Goal: Task Accomplishment & Management: Manage account settings

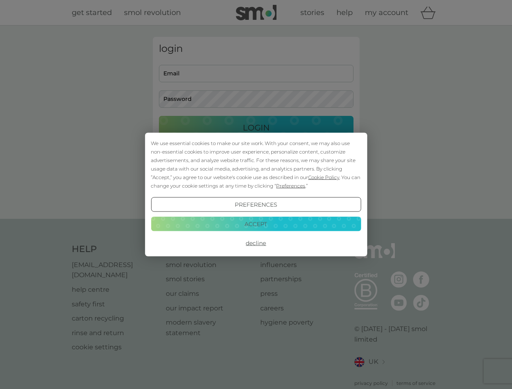
click at [324, 177] on span "Cookie Policy" at bounding box center [323, 177] width 31 height 6
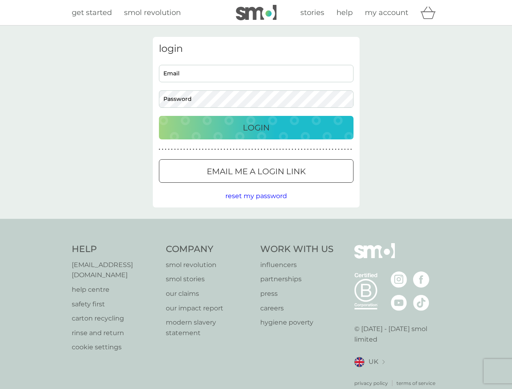
click at [290, 186] on div "login Email Password Login ● ● ● ● ● ● ● ● ● ● ● ● ● ● ● ● ● ● ● ● ● ● ● ● ● ● …" at bounding box center [256, 122] width 207 height 171
click at [256, 205] on div "login Email Password Login ● ● ● ● ● ● ● ● ● ● ● ● ● ● ● ● ● ● ● ● ● ● ● ● ● ● …" at bounding box center [256, 122] width 207 height 171
click at [256, 243] on div "Help [EMAIL_ADDRESS][DOMAIN_NAME] help centre safety first carton recycling rin…" at bounding box center [256, 315] width 369 height 144
click at [256, 224] on div "Help [EMAIL_ADDRESS][DOMAIN_NAME] help centre safety first carton recycling rin…" at bounding box center [256, 315] width 512 height 193
